Goal: Check status

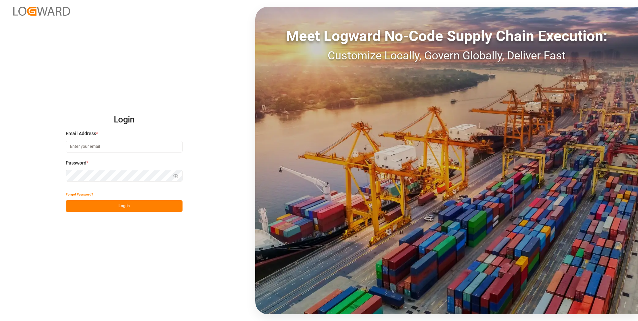
type input "[PERSON_NAME][EMAIL_ADDRESS][PERSON_NAME][DOMAIN_NAME]"
click at [100, 207] on button "Log In" at bounding box center [124, 206] width 117 height 12
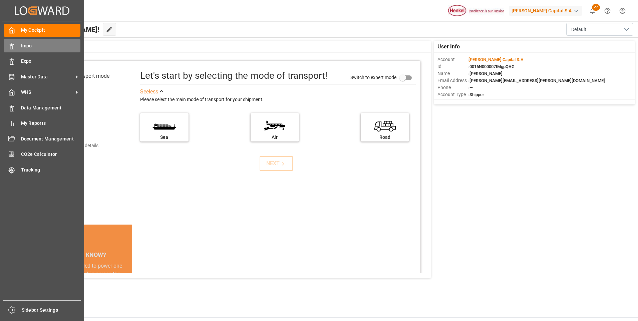
click at [7, 45] on div at bounding box center [9, 45] width 11 height 7
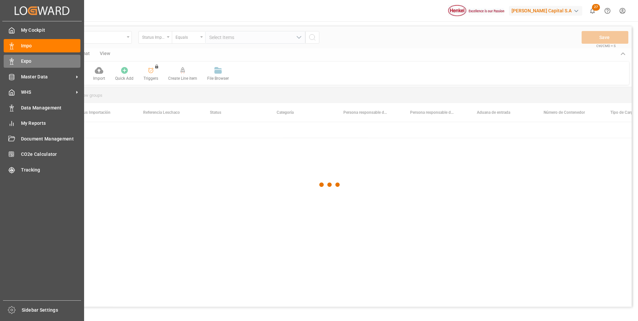
click at [8, 58] on div at bounding box center [9, 61] width 11 height 7
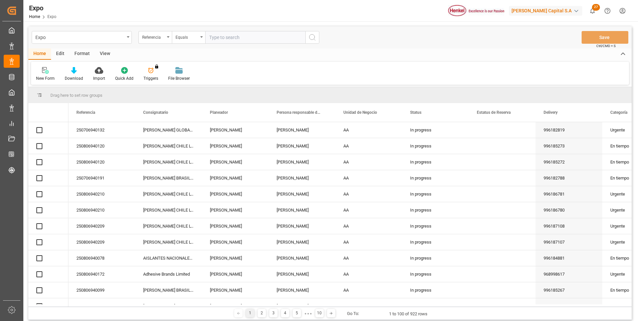
click at [271, 39] on input "text" at bounding box center [255, 37] width 100 height 13
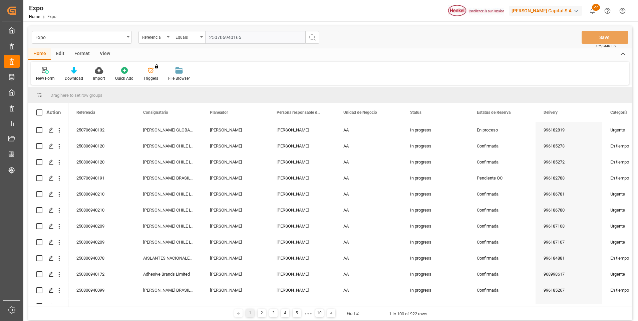
type input "250706940165"
click at [309, 37] on icon "search button" at bounding box center [312, 37] width 8 height 8
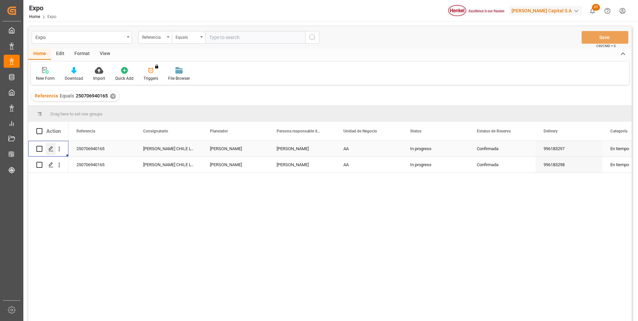
click at [52, 151] on icon "Press SPACE to select this row." at bounding box center [50, 148] width 5 height 5
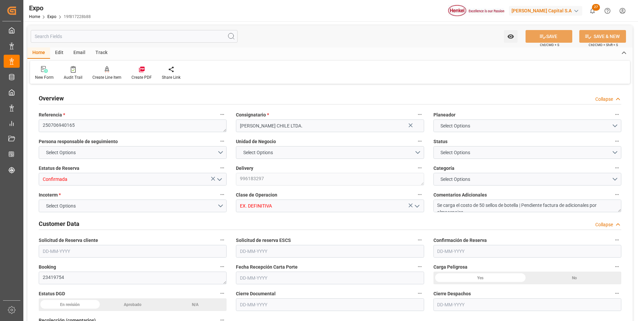
type input "15200"
type input "15953.6"
type input "20"
type input "9857171"
type input "9947110"
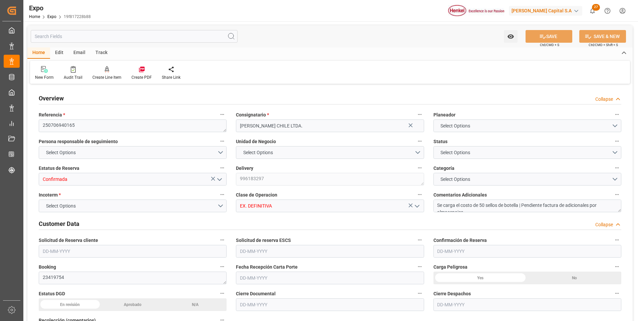
type input "9857171"
type input "MXZLO"
type input "CLSAI"
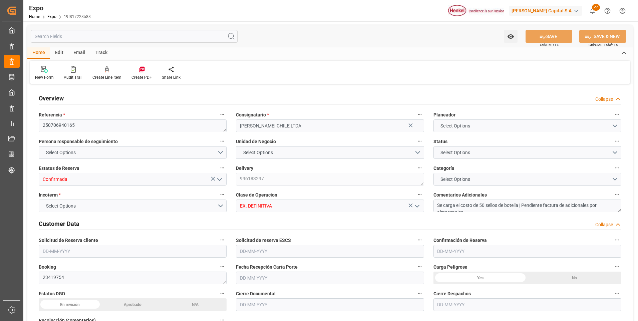
type input "9857171"
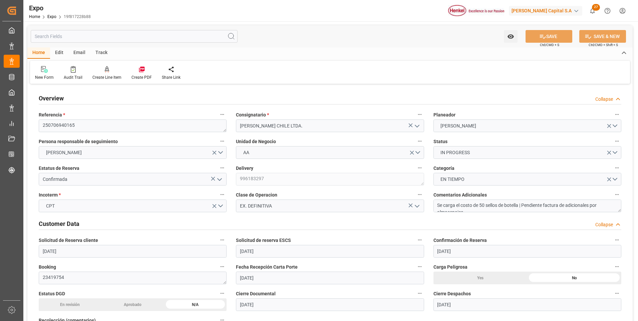
type input "[DATE]"
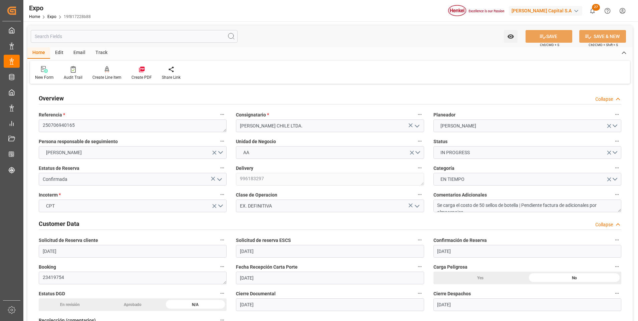
type input "[DATE]"
type input "[DATE] 00:00"
type input "[DATE]"
type input "[DATE] 01:56"
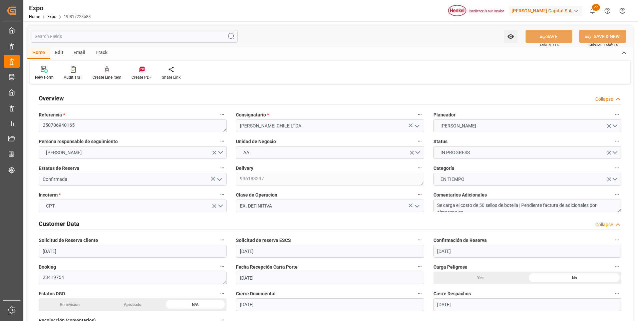
type input "[DATE]"
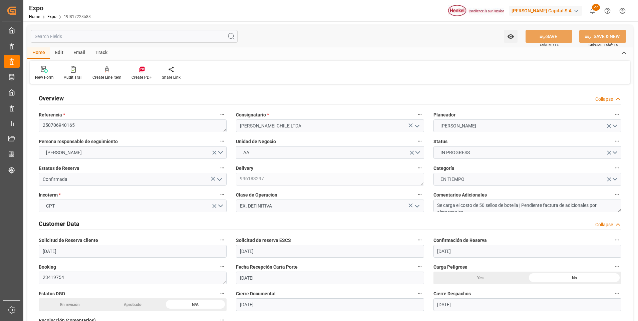
type input "[DATE] 23:01"
type input "[DATE] 00:00"
type input "[DATE] 04:54"
type input "[DATE] 08:00"
type input "[DATE] 00:00"
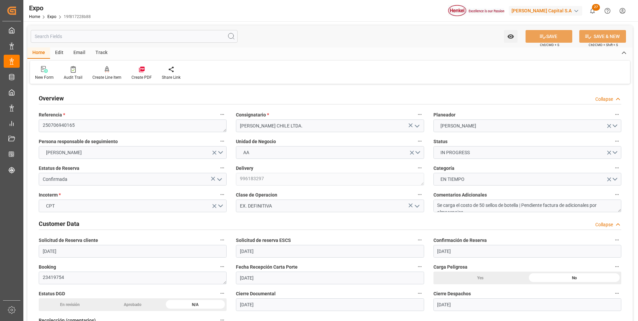
type input "[DATE] 19:32"
type input "[DATE] 09:59"
type input "[DATE] 19:08"
type input "[DATE] 00:01"
type input "[DATE] 04:19"
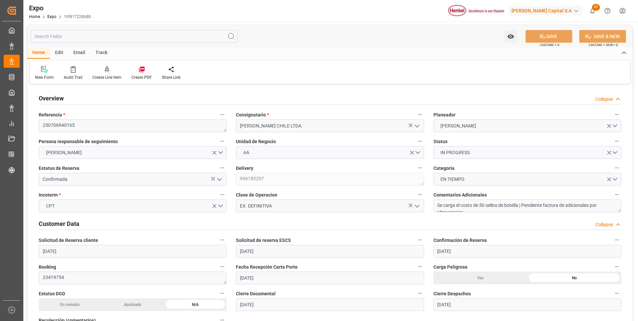
type input "[DATE] 08:00"
type input "[DATE] 04:18"
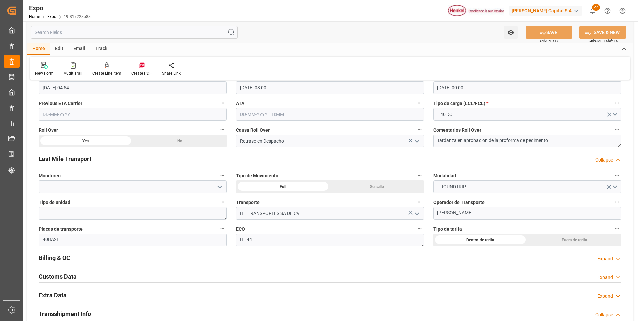
scroll to position [1035, 0]
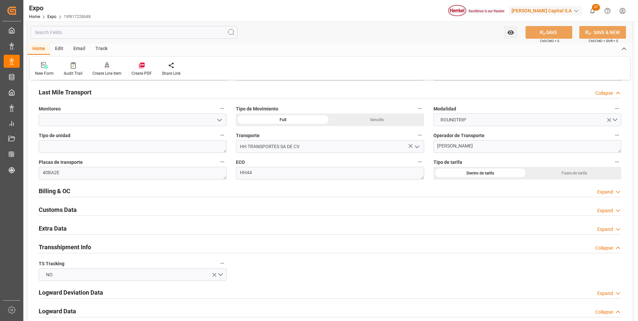
click at [598, 192] on div "Expand" at bounding box center [605, 192] width 16 height 7
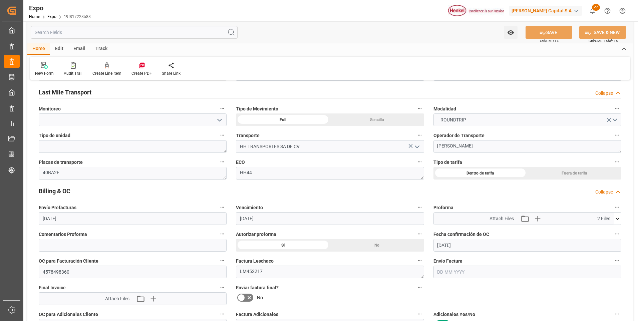
scroll to position [1101, 0]
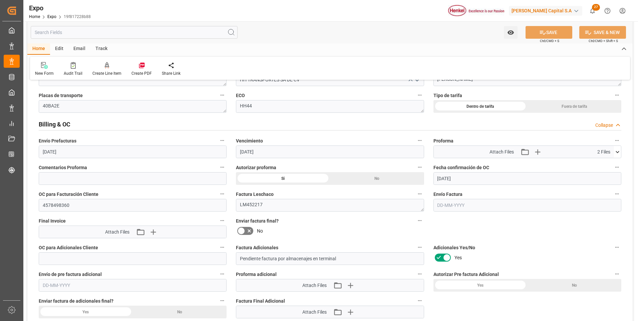
click at [438, 204] on input "text" at bounding box center [527, 205] width 188 height 13
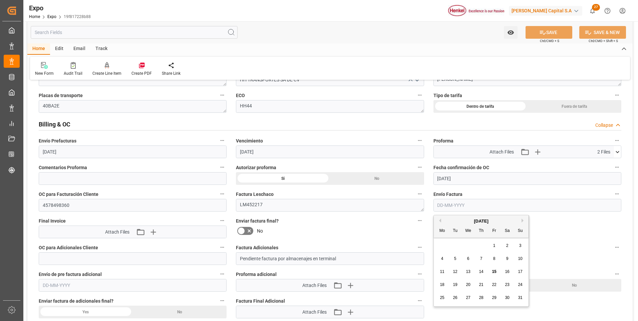
drag, startPoint x: 496, startPoint y: 270, endPoint x: 494, endPoint y: 267, distance: 4.5
click at [496, 270] on span "15" at bounding box center [494, 271] width 4 height 5
type input "[DATE]"
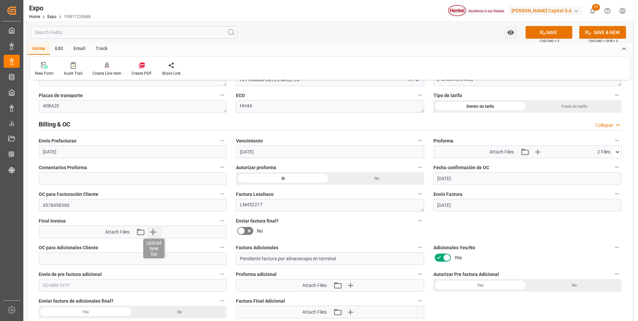
click at [155, 232] on icon "button" at bounding box center [153, 232] width 11 height 11
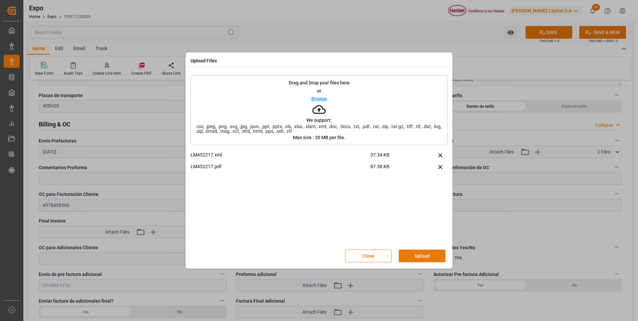
click at [412, 252] on button "Upload" at bounding box center [422, 256] width 47 height 13
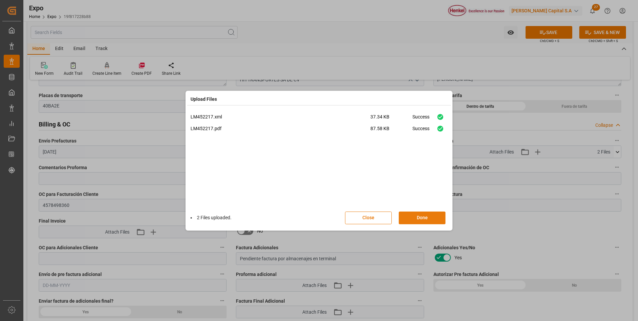
click at [434, 219] on button "Done" at bounding box center [422, 218] width 47 height 13
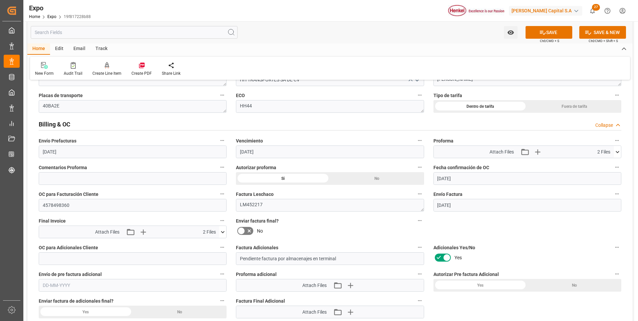
click at [243, 231] on icon at bounding box center [241, 231] width 8 height 8
click at [0, 0] on input "checkbox" at bounding box center [0, 0] width 0 height 0
click at [557, 31] on button "SAVE" at bounding box center [549, 32] width 47 height 13
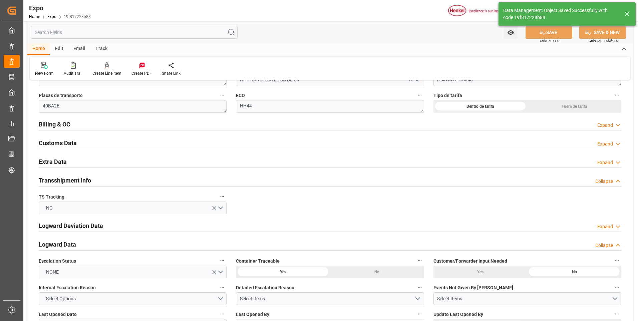
type textarea "[PERSON_NAME]"
type input "[DATE] 14:41"
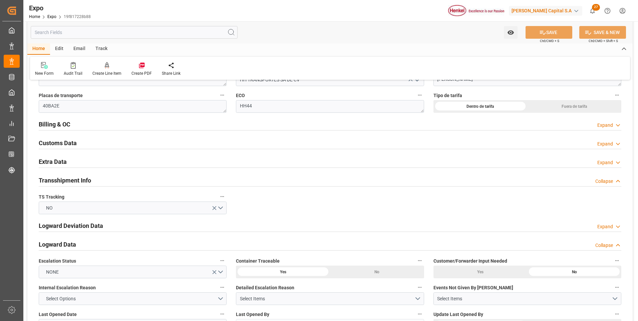
click at [618, 126] on polyline at bounding box center [617, 125] width 3 height 2
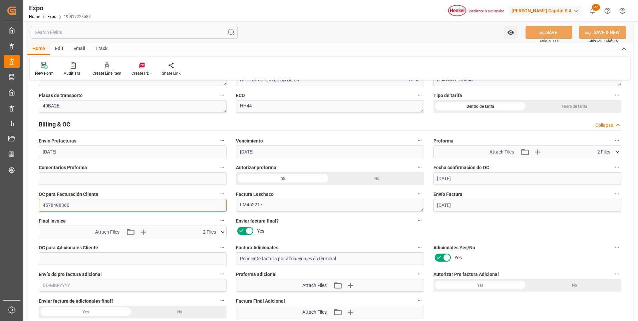
click at [63, 206] on input "4578498360" at bounding box center [133, 205] width 188 height 13
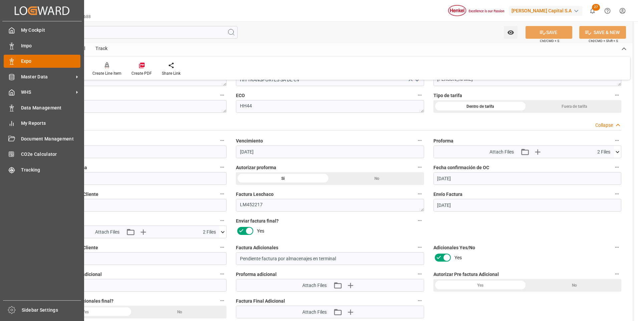
click at [17, 60] on div "Expo Expo" at bounding box center [42, 61] width 77 height 13
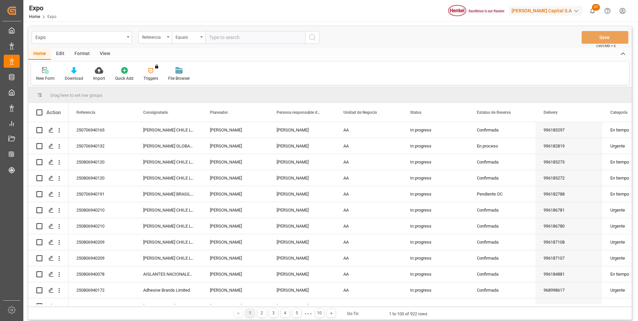
click at [264, 35] on input "text" at bounding box center [255, 37] width 100 height 13
paste input "250706940191"
type input "250706940191"
click at [311, 33] on icon "search button" at bounding box center [312, 37] width 8 height 8
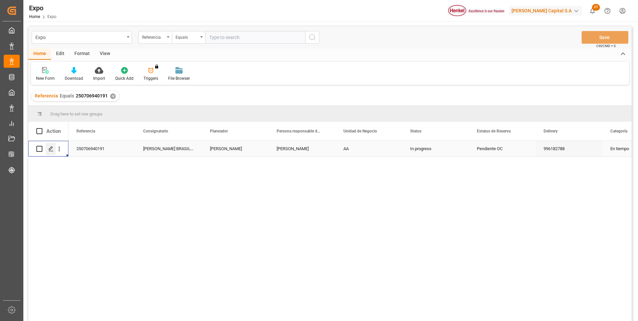
click at [51, 151] on icon "Press SPACE to select this row." at bounding box center [50, 148] width 5 height 5
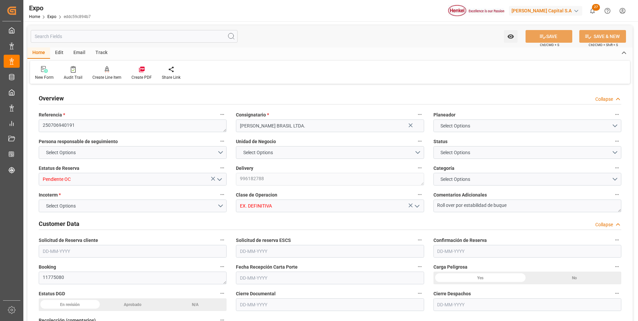
type input "11025"
type input "11603.277"
type input "16"
type input "9306196"
type input "9719874"
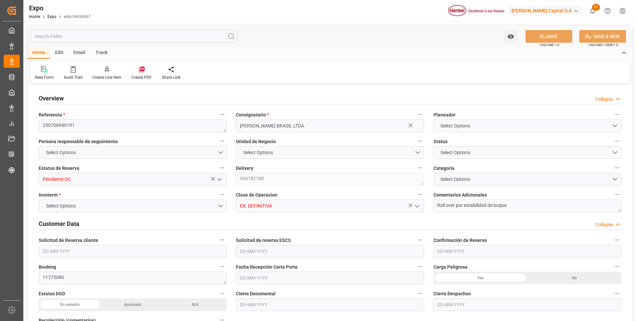
type input "9306196"
type input "MXATM"
type input "BRSSZ"
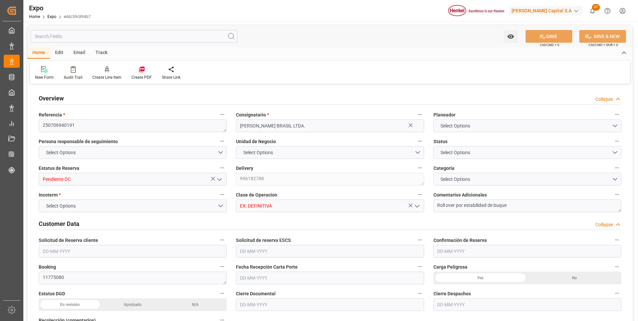
type input "4578498517"
type input "9306196"
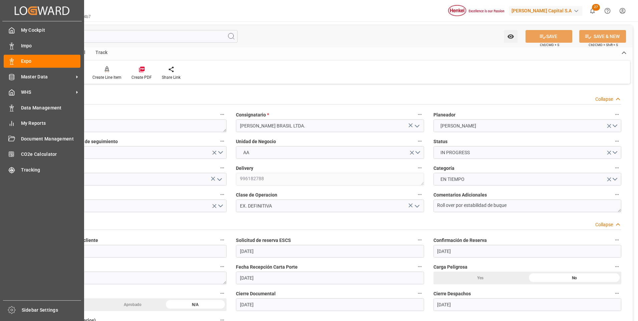
type input "[DATE]"
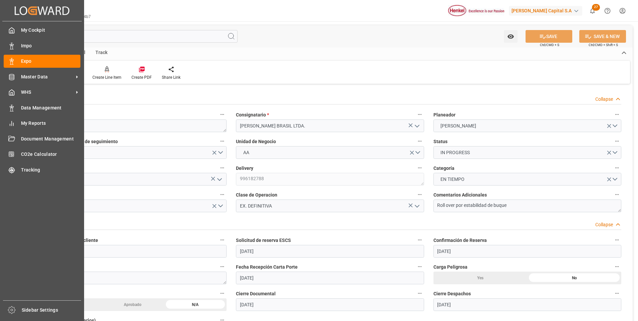
type input "[DATE]"
type input "[DATE] 09:00"
type input "[DATE]"
type input "[DATE] 12:38"
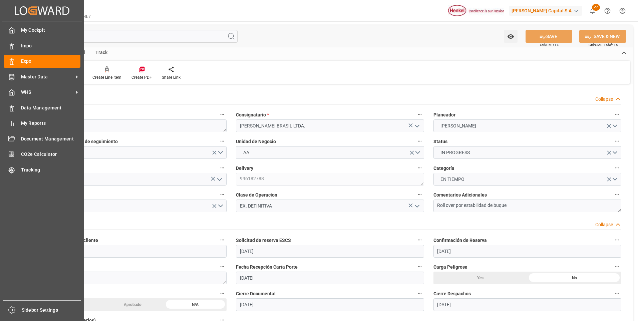
type input "[DATE]"
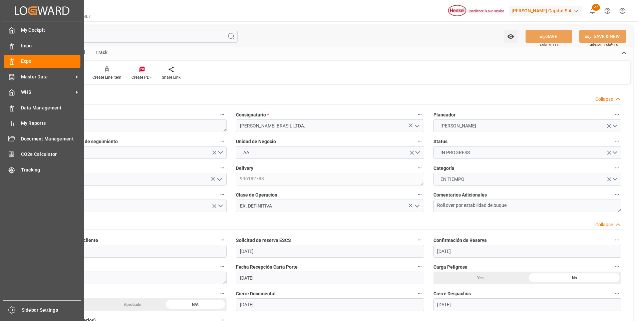
type input "[DATE] 05:00"
type input "[DATE] 00:00"
type input "[DATE] 04:36"
type input "[DATE] 19:00"
type input "[DATE] 00:00"
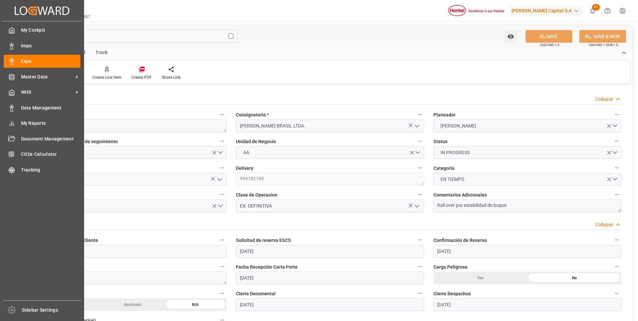
type input "[DATE]"
type input "[DATE] 10:31"
type input "[DATE] 08:39"
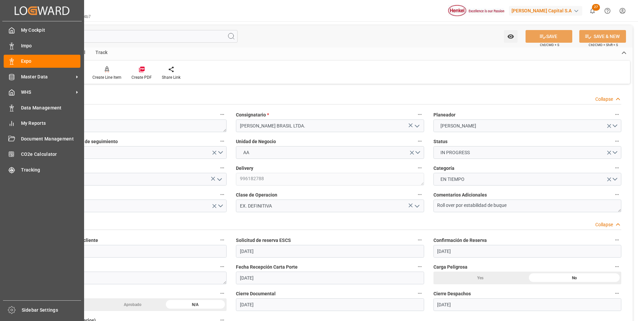
type input "[DATE] 02:13"
type input "[DATE] 05:00"
type input "[DATE] 05:07"
type input "[DATE] 19:00"
type input "[DATE] 08:23"
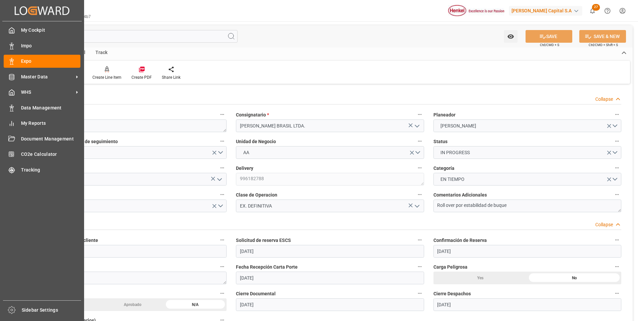
type input "[DATE] 08:23"
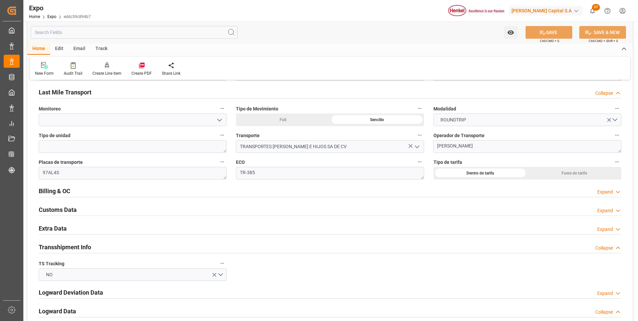
scroll to position [1068, 0]
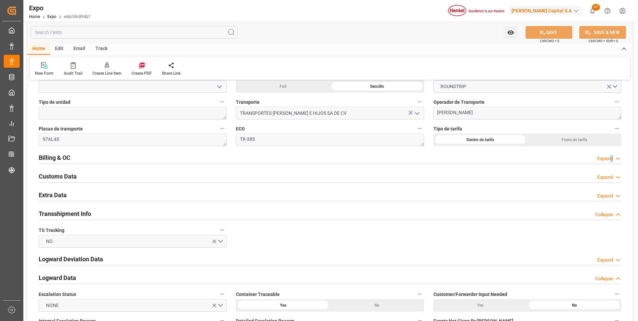
click at [612, 156] on div "Expand" at bounding box center [605, 158] width 16 height 7
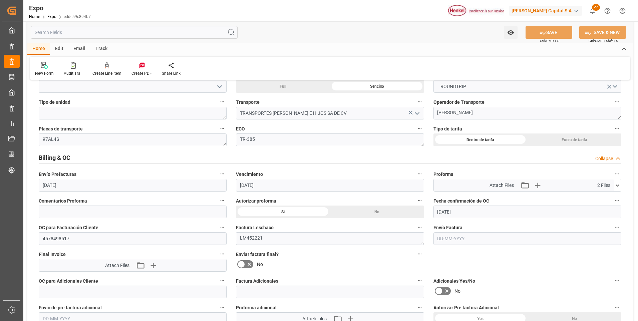
scroll to position [1101, 0]
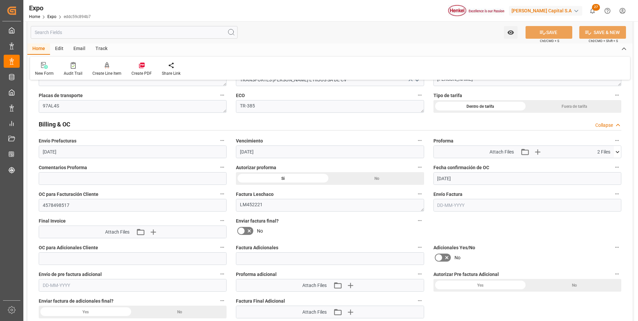
drag, startPoint x: 447, startPoint y: 205, endPoint x: 450, endPoint y: 208, distance: 3.8
click at [447, 207] on input "text" at bounding box center [527, 205] width 188 height 13
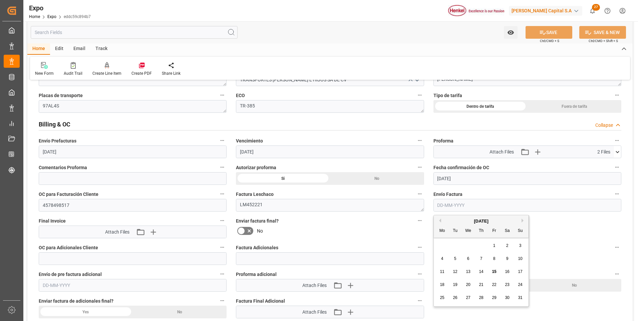
click at [495, 274] on div "15" at bounding box center [494, 272] width 8 height 8
type input "[DATE]"
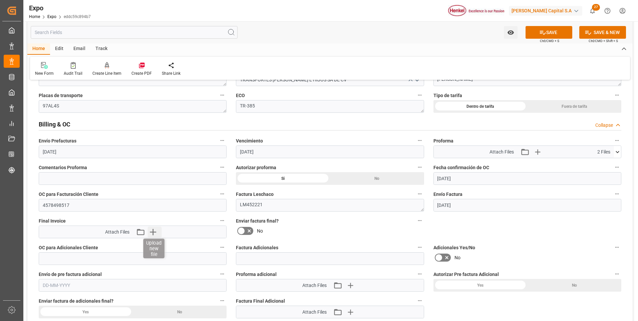
click at [151, 234] on icon "button" at bounding box center [153, 232] width 11 height 11
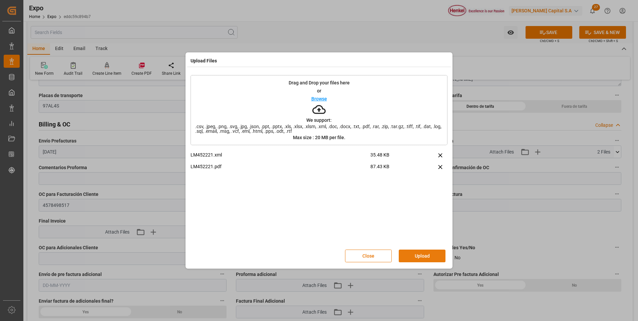
click at [414, 256] on button "Upload" at bounding box center [422, 256] width 47 height 13
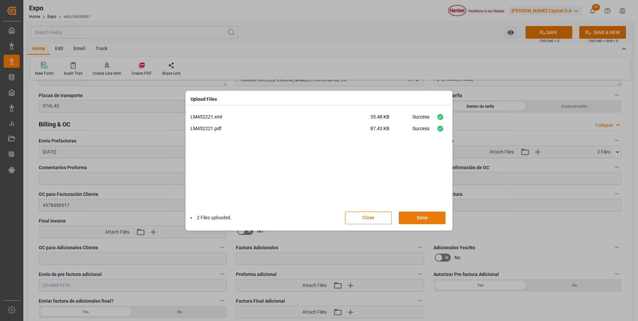
click at [416, 220] on button "Done" at bounding box center [422, 218] width 47 height 13
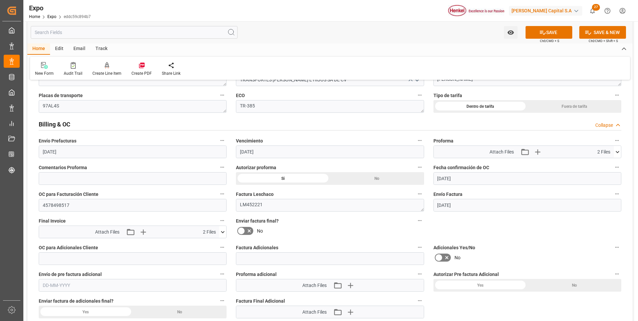
click at [242, 229] on icon at bounding box center [241, 231] width 8 height 8
click at [0, 0] on input "checkbox" at bounding box center [0, 0] width 0 height 0
click at [561, 31] on button "SAVE" at bounding box center [549, 32] width 47 height 13
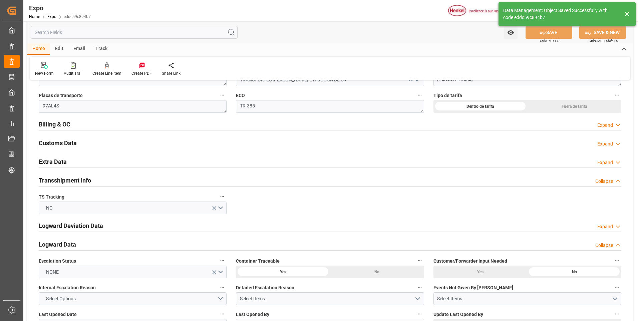
type textarea "[PERSON_NAME]"
type input "[DATE] 15:01"
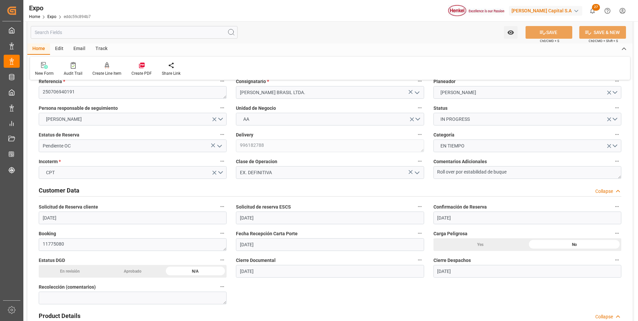
scroll to position [0, 0]
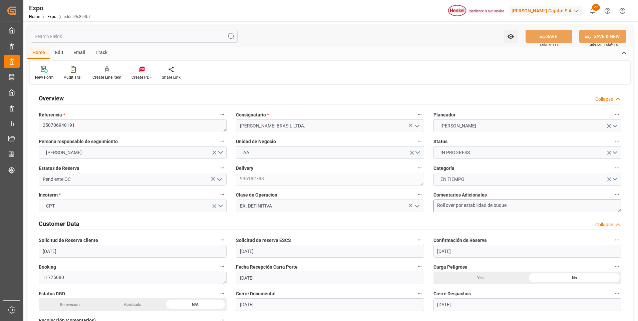
click at [527, 207] on textarea "Roll over por estabilidad de buque" at bounding box center [527, 206] width 188 height 13
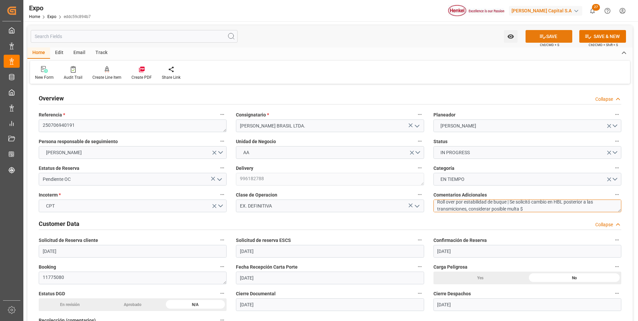
type textarea "Roll over por estabilidad de buque | Se solicitó cambio en HBL posterior a las …"
click at [536, 38] on button "SAVE" at bounding box center [549, 36] width 47 height 13
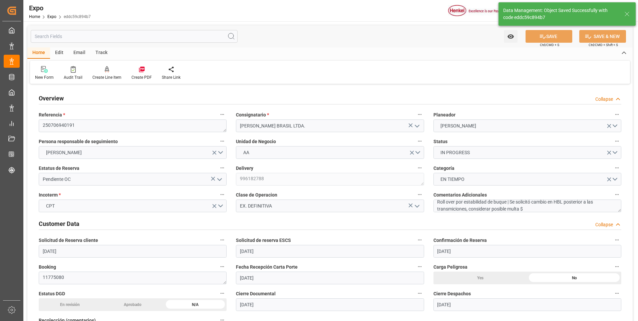
click at [221, 179] on polyline "open menu" at bounding box center [220, 180] width 4 height 2
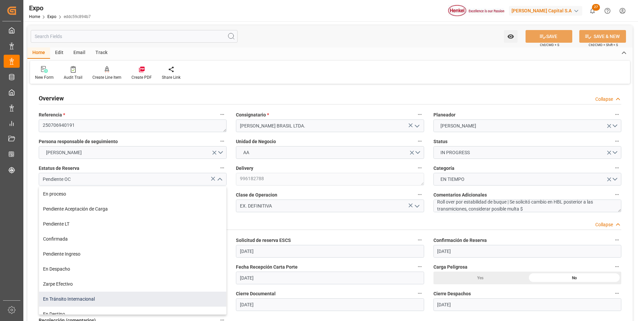
click at [160, 296] on div "En Tránsito Internacional" at bounding box center [132, 299] width 187 height 15
type input "En Tránsito Internacional"
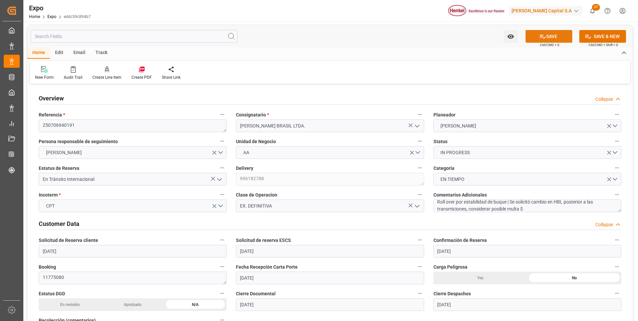
click at [550, 40] on button "SAVE" at bounding box center [549, 36] width 47 height 13
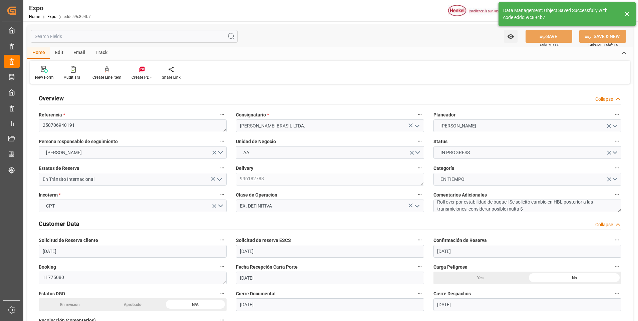
type input "[DATE] 15:02"
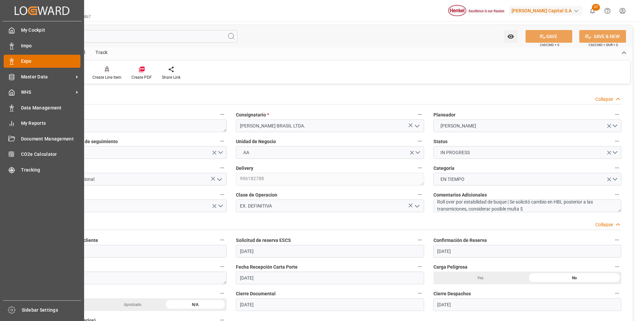
click at [12, 60] on icon at bounding box center [11, 61] width 7 height 7
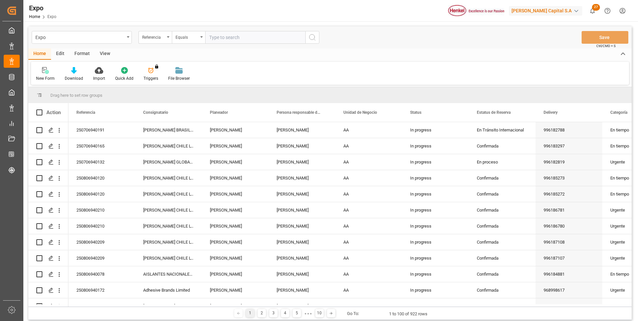
click at [221, 39] on input "text" at bounding box center [255, 37] width 100 height 13
type input "250706940191"
click at [311, 36] on icon "search button" at bounding box center [312, 37] width 8 height 8
